Goal: Task Accomplishment & Management: Manage account settings

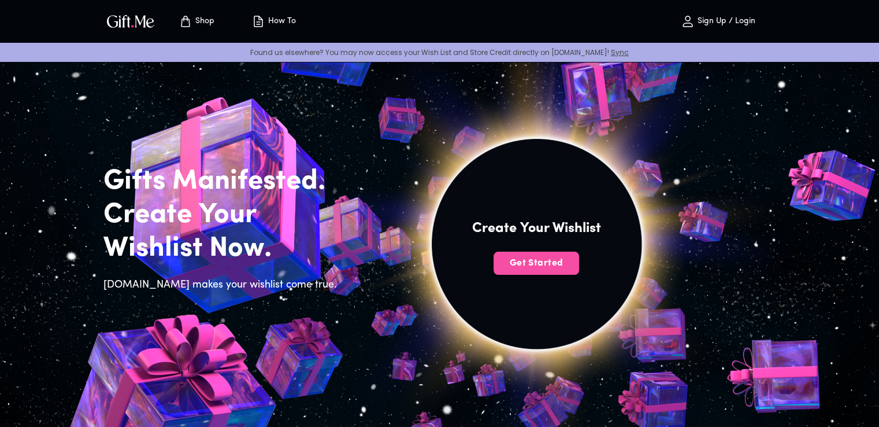
click at [536, 269] on span "Get Started" at bounding box center [537, 263] width 86 height 13
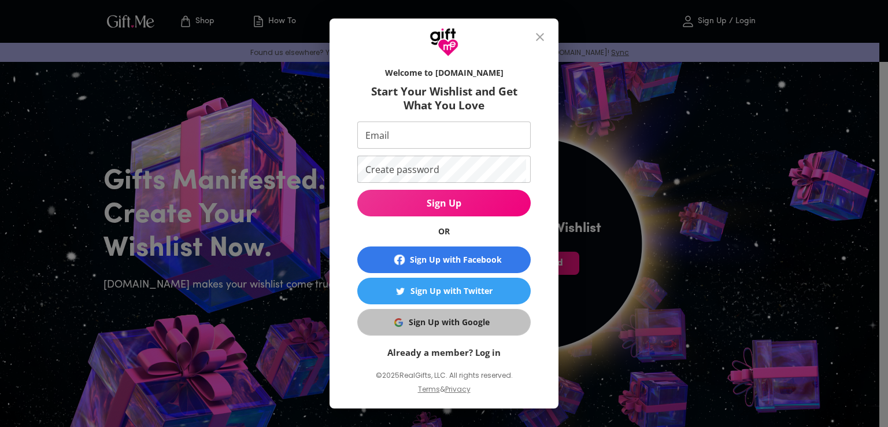
click at [432, 320] on div "Sign Up with Google" at bounding box center [449, 322] width 81 height 13
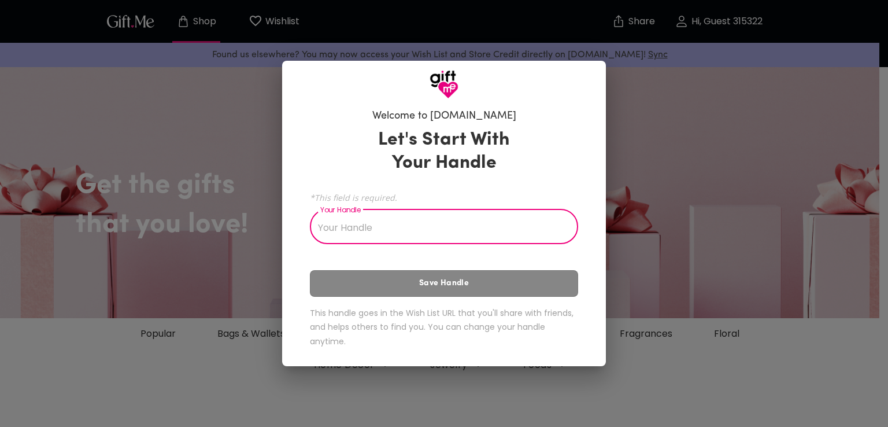
click at [408, 225] on input "Your Handle" at bounding box center [438, 228] width 256 height 32
click at [887, 180] on div "Welcome to Gift.me Let's Start With Your Handle *This field is required. Your H…" at bounding box center [444, 213] width 888 height 427
click at [460, 224] on input "Your Handle" at bounding box center [438, 228] width 256 height 32
type input "ั"
type input "y"
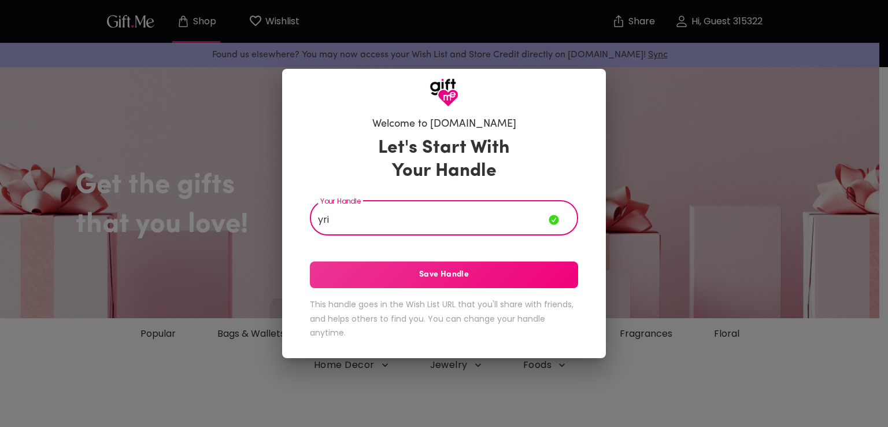
click at [322, 221] on input "yri" at bounding box center [429, 219] width 239 height 32
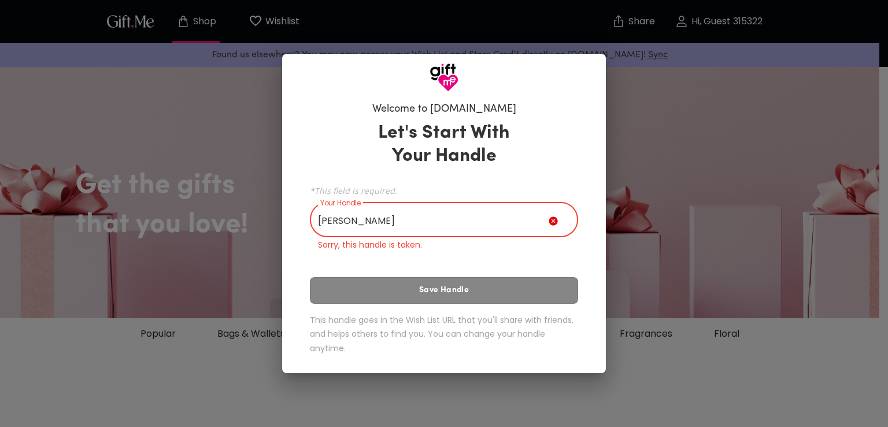
click at [366, 234] on input "yuri" at bounding box center [429, 221] width 239 height 32
drag, startPoint x: 329, startPoint y: 218, endPoint x: 347, endPoint y: 243, distance: 31.1
click at [329, 218] on input "yuri" at bounding box center [429, 221] width 239 height 32
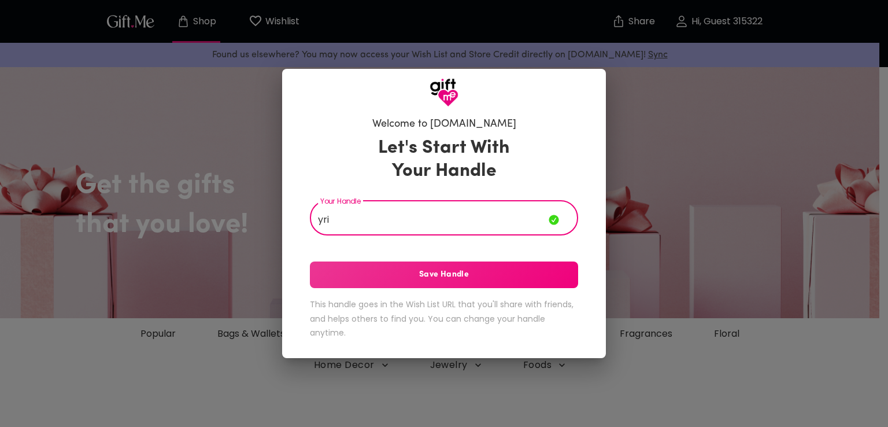
drag, startPoint x: 381, startPoint y: 225, endPoint x: 266, endPoint y: 218, distance: 115.2
click at [266, 218] on div "Welcome to Gift.me Let's Start With Your Handle Your Handle yri Your Handle Sav…" at bounding box center [444, 213] width 888 height 427
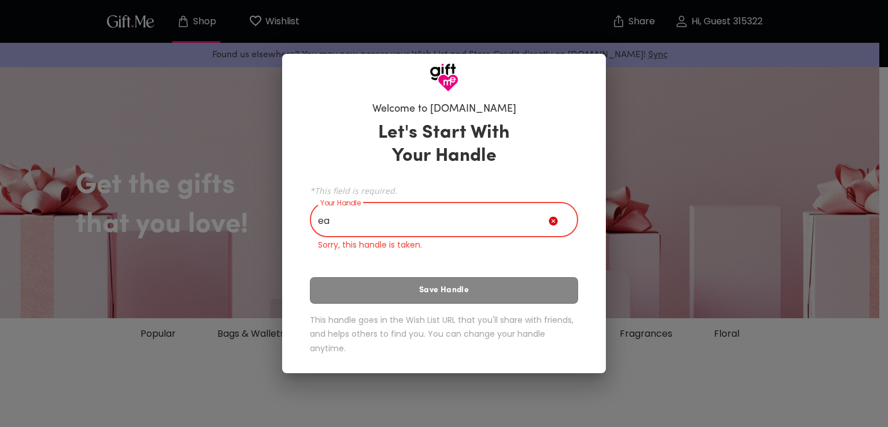
type input "e"
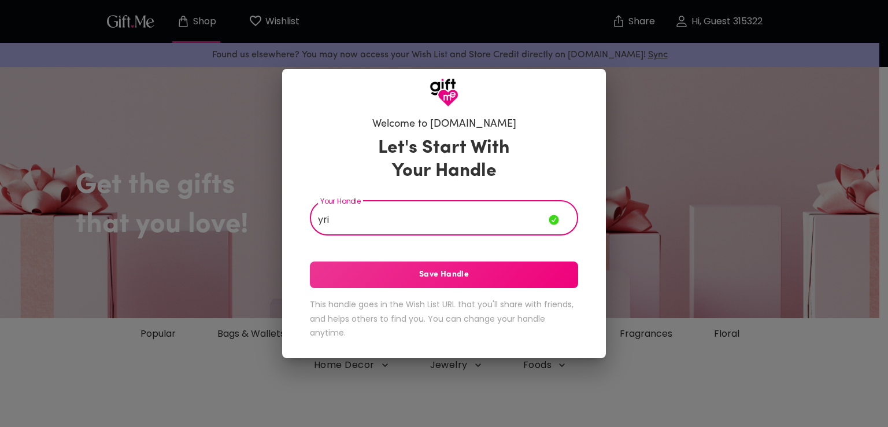
type input "yri"
click at [474, 279] on span "Save Handle" at bounding box center [444, 274] width 268 height 13
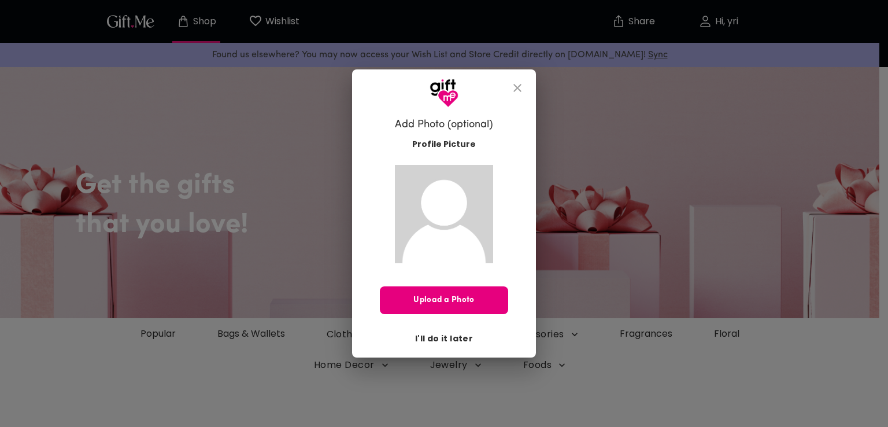
click at [450, 336] on span "I'll do it later" at bounding box center [444, 338] width 58 height 13
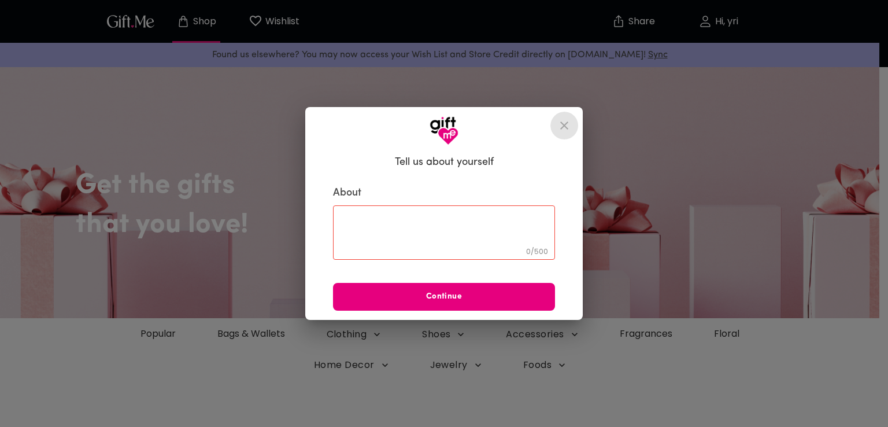
click at [560, 125] on icon "close" at bounding box center [564, 126] width 14 height 14
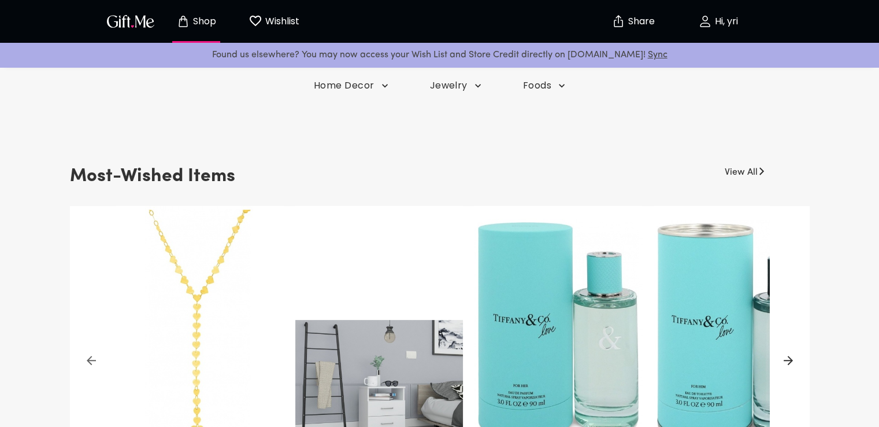
scroll to position [289, 0]
